Goal: Navigation & Orientation: Find specific page/section

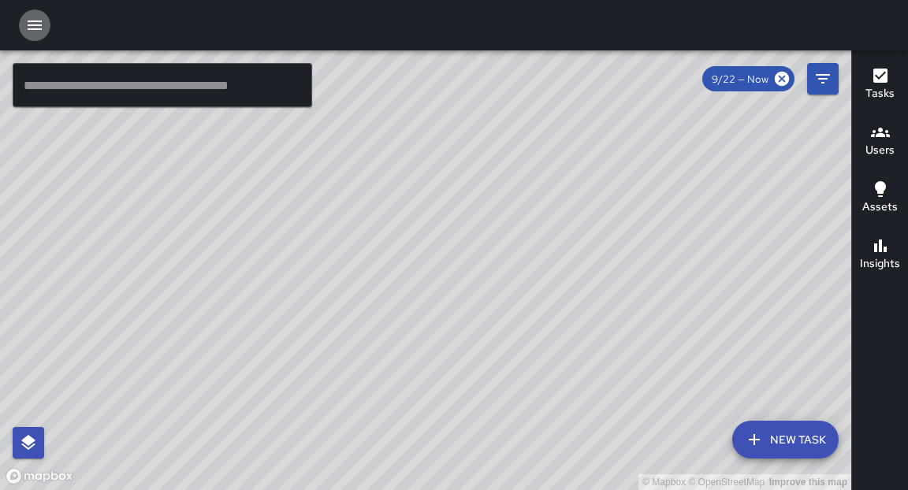
click at [35, 25] on icon "button" at bounding box center [35, 24] width 14 height 9
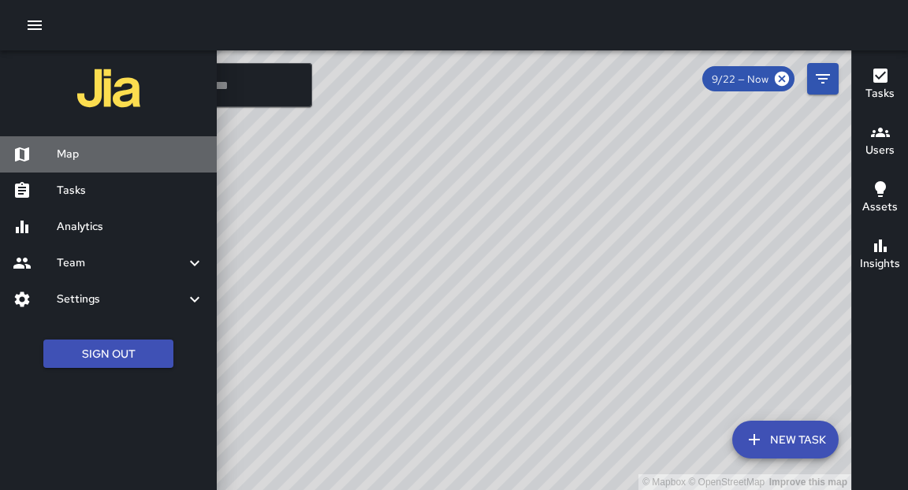
click at [76, 151] on h6 "Map" at bounding box center [130, 154] width 147 height 17
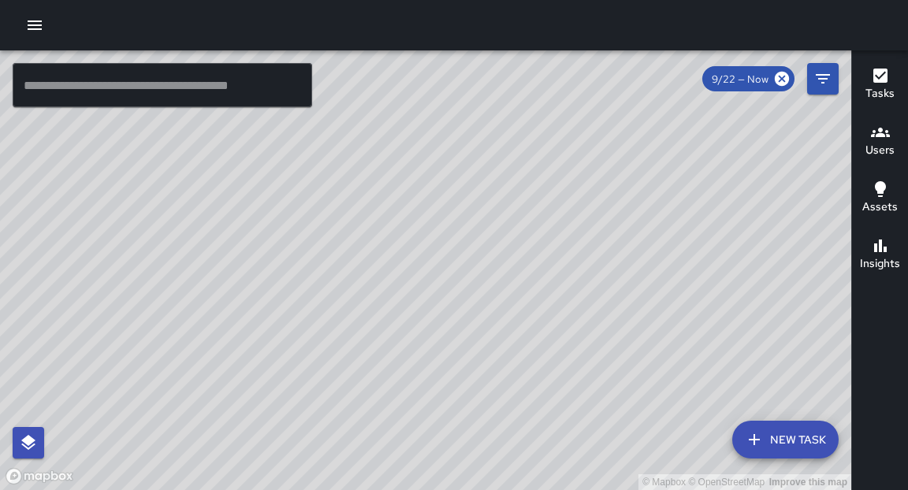
click at [467, 327] on div "© Mapbox © OpenStreetMap Improve this map" at bounding box center [425, 270] width 851 height 440
drag, startPoint x: 696, startPoint y: 307, endPoint x: 579, endPoint y: 310, distance: 117.4
click at [580, 310] on div "© Mapbox © OpenStreetMap Improve this map" at bounding box center [425, 270] width 851 height 440
drag, startPoint x: 625, startPoint y: 425, endPoint x: 615, endPoint y: 223, distance: 201.9
click at [615, 223] on div "© Mapbox © OpenStreetMap Improve this map" at bounding box center [425, 270] width 851 height 440
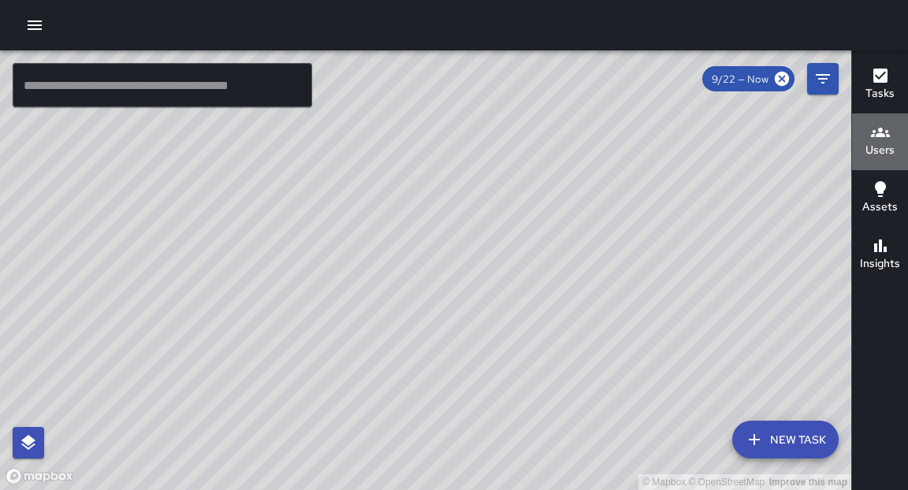
click at [853, 156] on button "Users" at bounding box center [880, 141] width 56 height 57
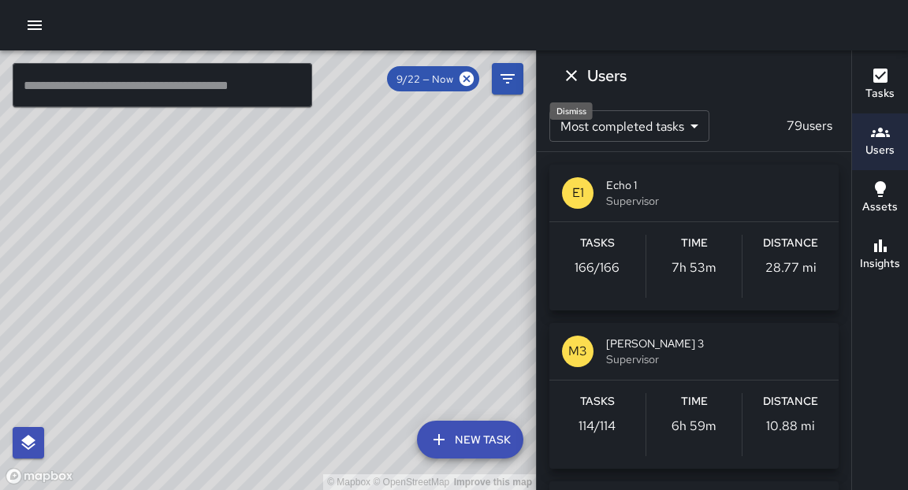
click at [574, 76] on icon "Dismiss" at bounding box center [571, 75] width 19 height 19
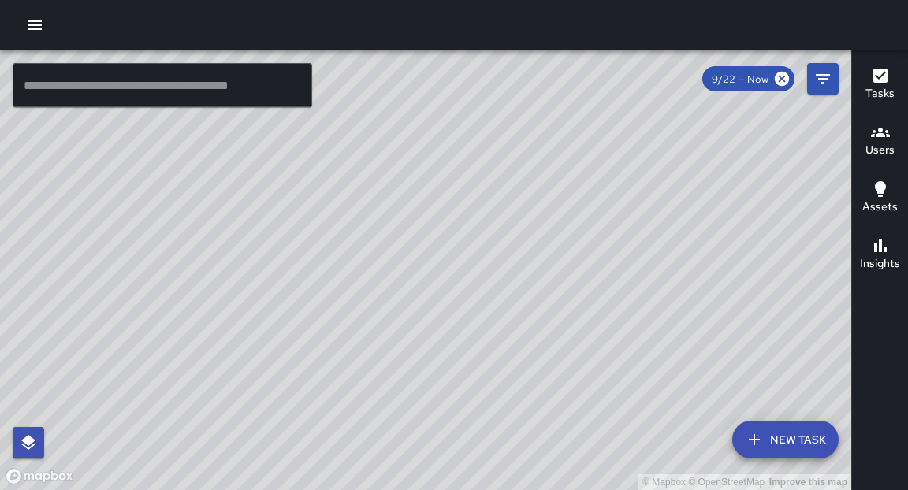
click at [604, 297] on div "© Mapbox © OpenStreetMap Improve this map" at bounding box center [425, 270] width 851 height 440
drag, startPoint x: 463, startPoint y: 339, endPoint x: 536, endPoint y: 146, distance: 206.5
click at [536, 146] on div "© Mapbox © OpenStreetMap Improve this map" at bounding box center [425, 270] width 851 height 440
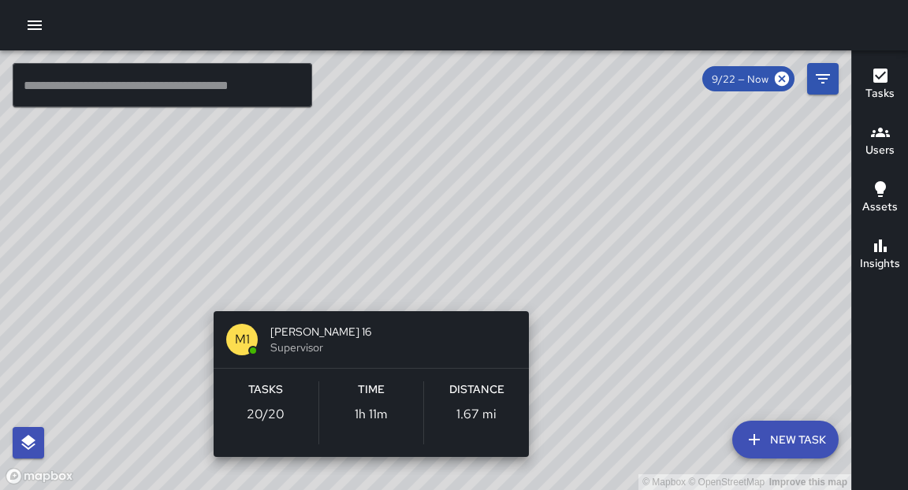
click at [533, 296] on div "© Mapbox © OpenStreetMap Improve this map M1 [PERSON_NAME] 16 Supervisor Tasks …" at bounding box center [425, 270] width 851 height 440
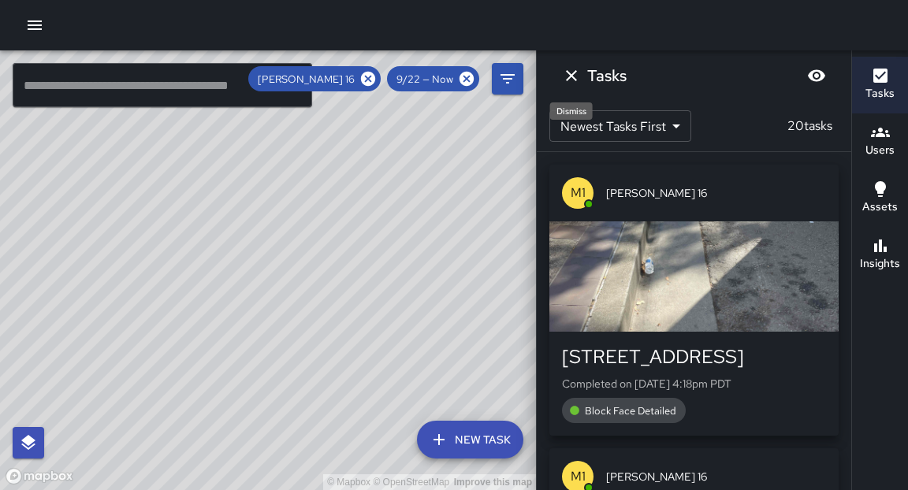
click at [572, 74] on icon "Dismiss" at bounding box center [571, 75] width 11 height 11
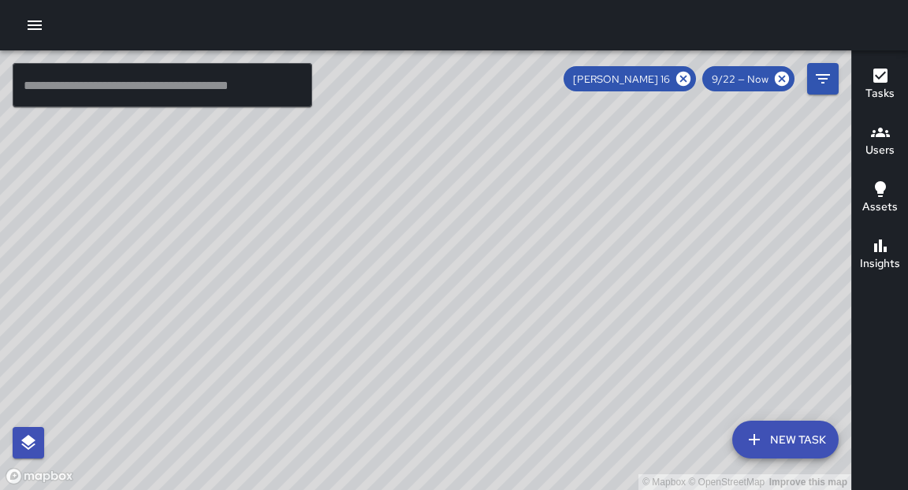
drag, startPoint x: 715, startPoint y: 140, endPoint x: 301, endPoint y: 374, distance: 475.2
click at [289, 416] on div "© Mapbox © OpenStreetMap Improve this map" at bounding box center [425, 270] width 851 height 440
click at [512, 123] on div "© Mapbox © OpenStreetMap Improve this map" at bounding box center [425, 270] width 851 height 440
drag, startPoint x: 510, startPoint y: 136, endPoint x: 444, endPoint y: 433, distance: 303.3
click at [444, 436] on div "© Mapbox © OpenStreetMap Improve this map" at bounding box center [425, 270] width 851 height 440
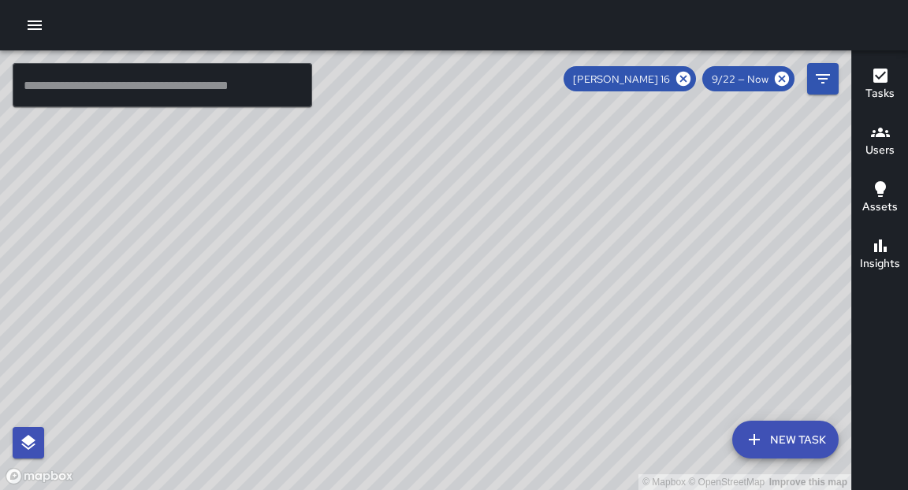
click at [681, 84] on icon at bounding box center [683, 79] width 14 height 14
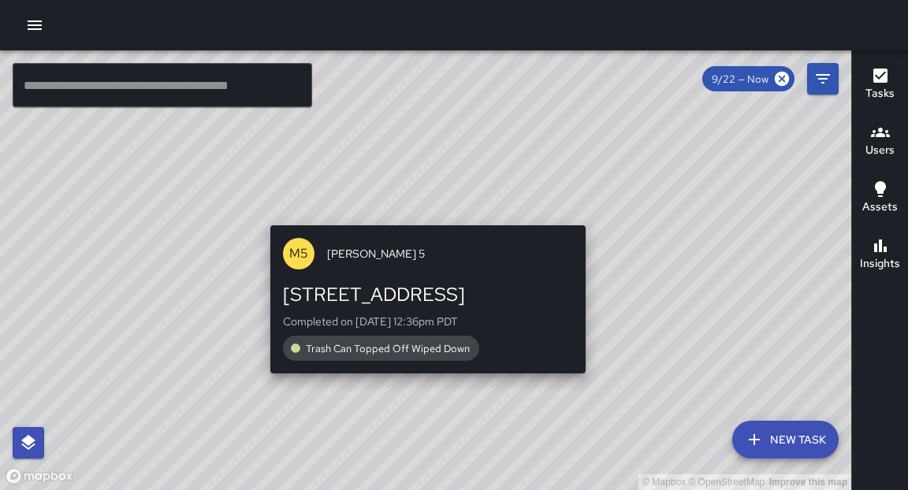
drag, startPoint x: 592, startPoint y: 138, endPoint x: 588, endPoint y: 214, distance: 76.5
click at [588, 214] on div "© Mapbox © OpenStreetMap Improve this map M5 [PERSON_NAME] 5 [STREET_ADDRESS] C…" at bounding box center [425, 270] width 851 height 440
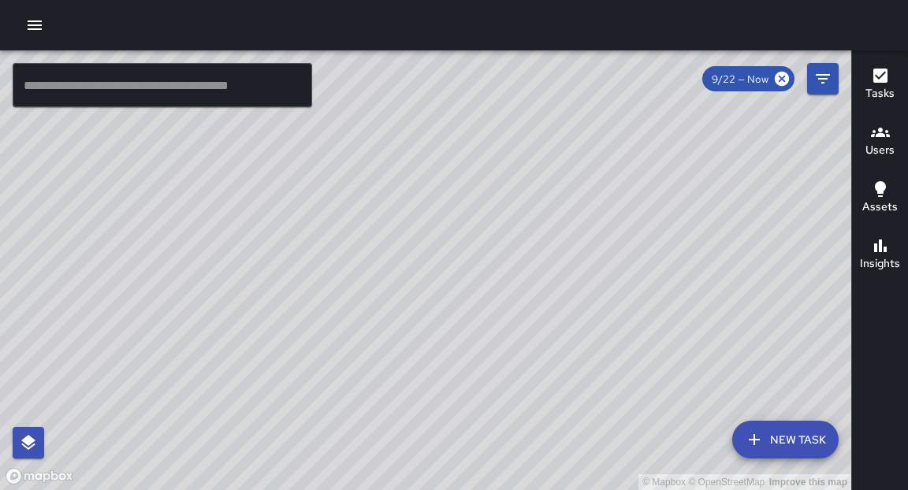
drag, startPoint x: 479, startPoint y: 332, endPoint x: 585, endPoint y: 234, distance: 144.4
click at [585, 234] on div "© Mapbox © OpenStreetMap Improve this map" at bounding box center [425, 270] width 851 height 440
